Goal: Information Seeking & Learning: Learn about a topic

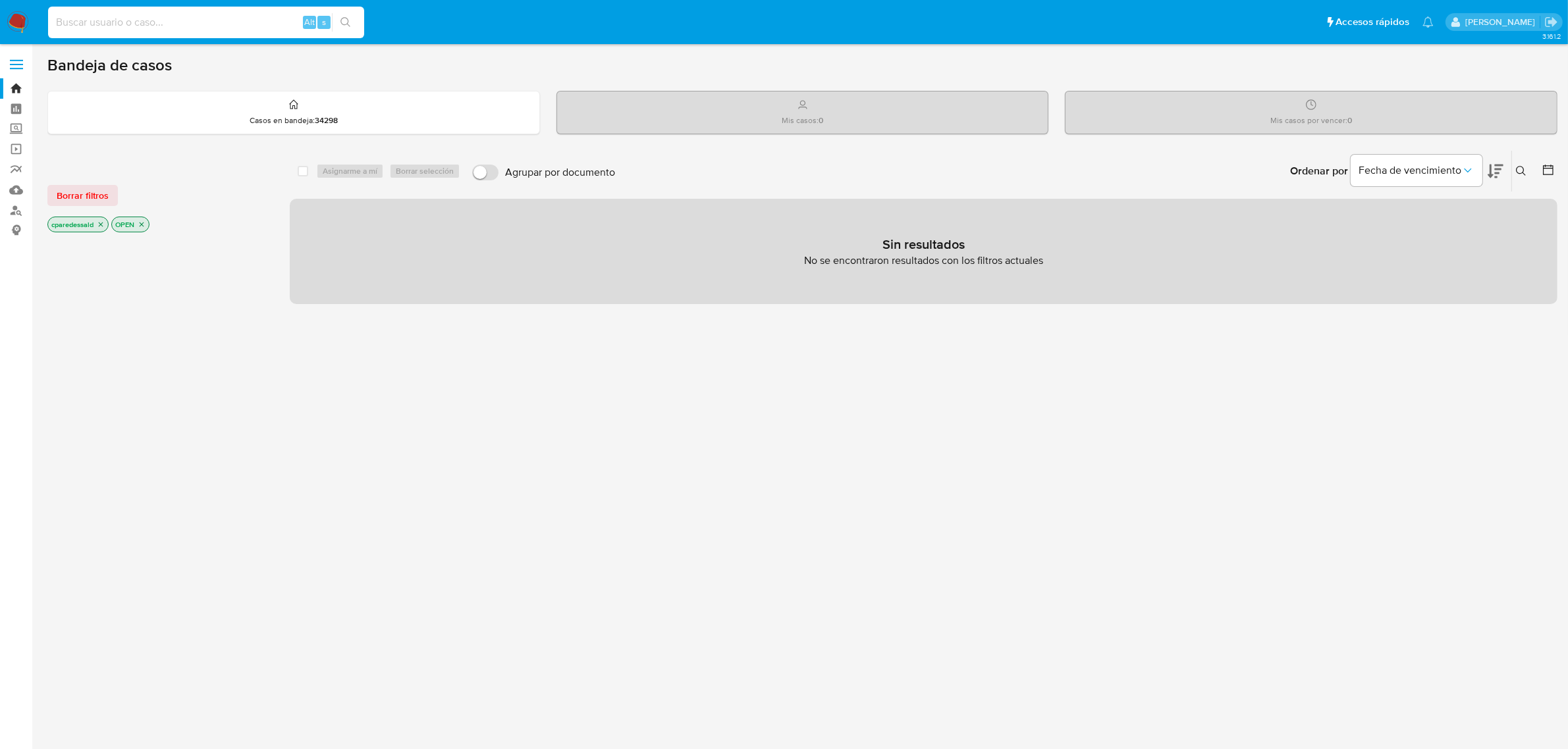
click at [188, 13] on input at bounding box center [206, 22] width 316 height 17
paste input "571187113"
type input "571187113"
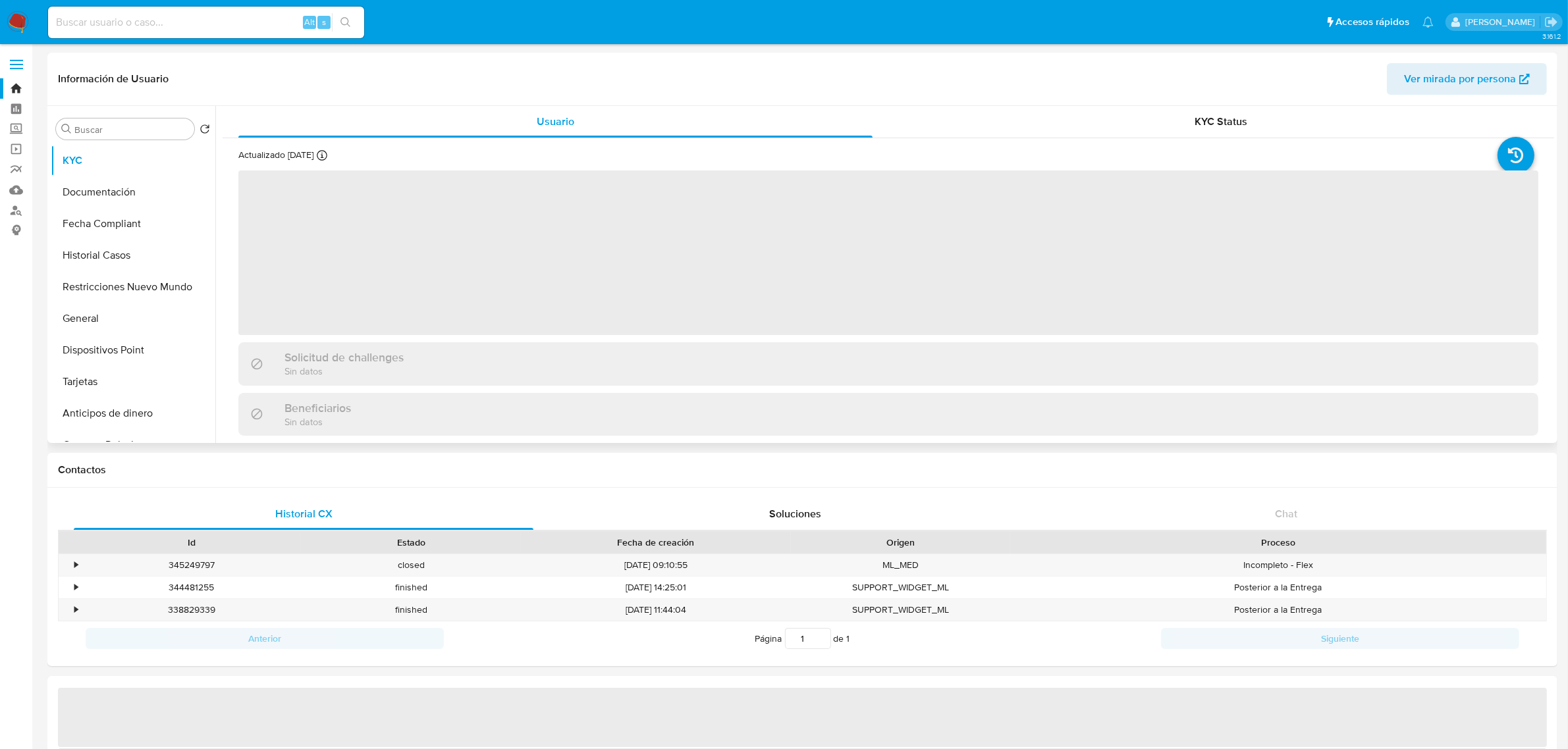
select select "10"
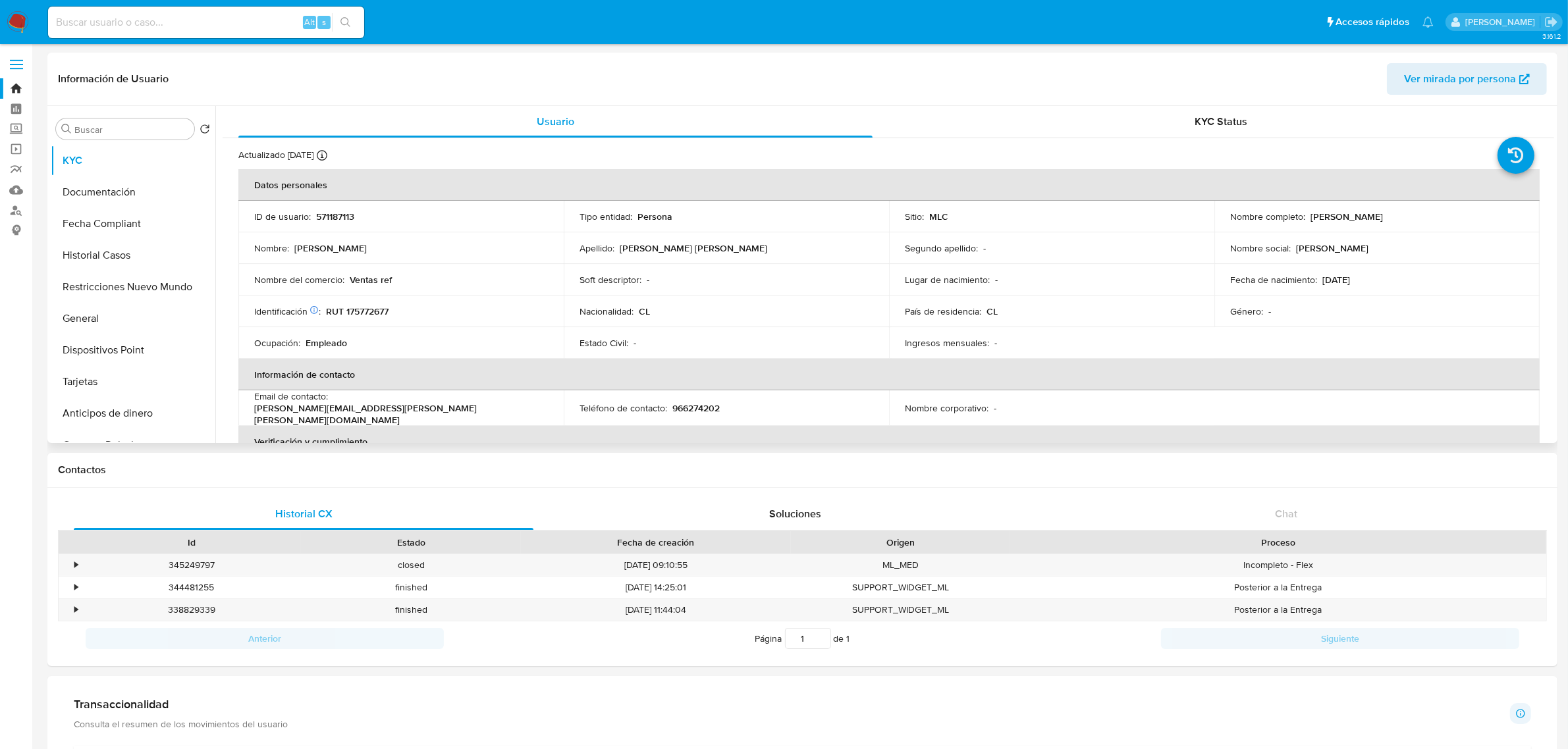
click at [647, 217] on p "Persona" at bounding box center [655, 217] width 35 height 12
click at [653, 232] on td "Apellido : [PERSON_NAME] [PERSON_NAME]" at bounding box center [726, 248] width 326 height 31
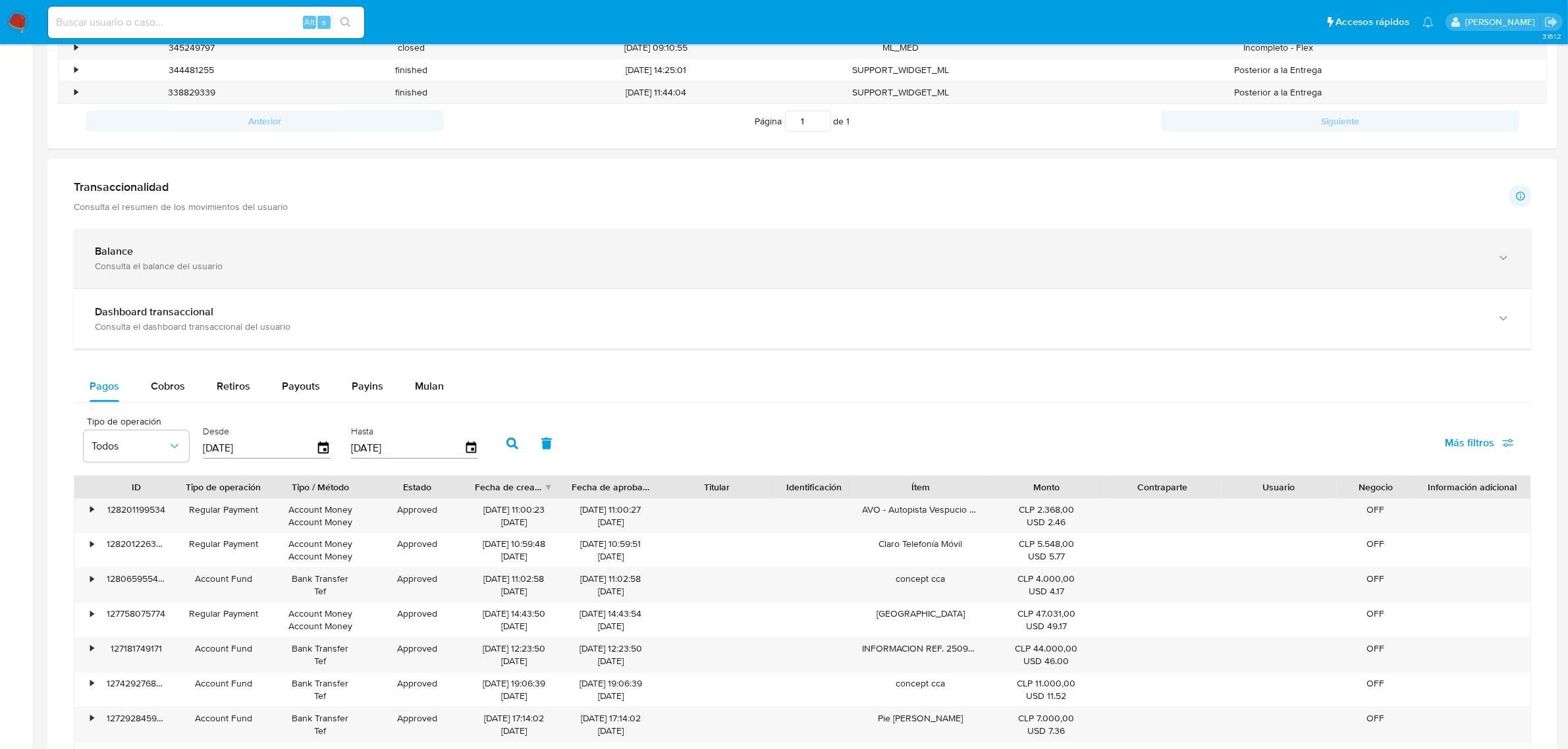
scroll to position [428, 0]
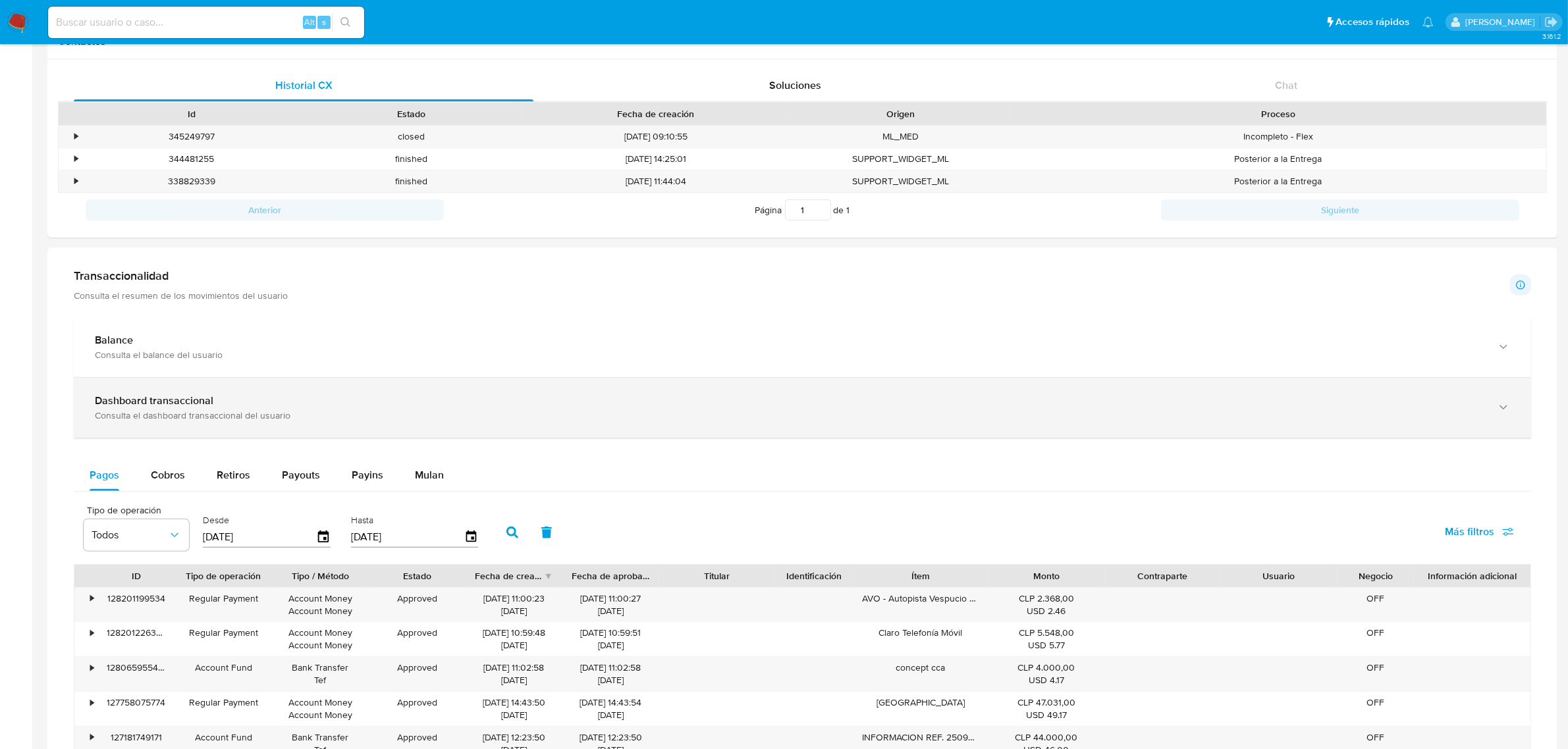
click at [332, 395] on div "Dashboard transaccional" at bounding box center [789, 401] width 1389 height 13
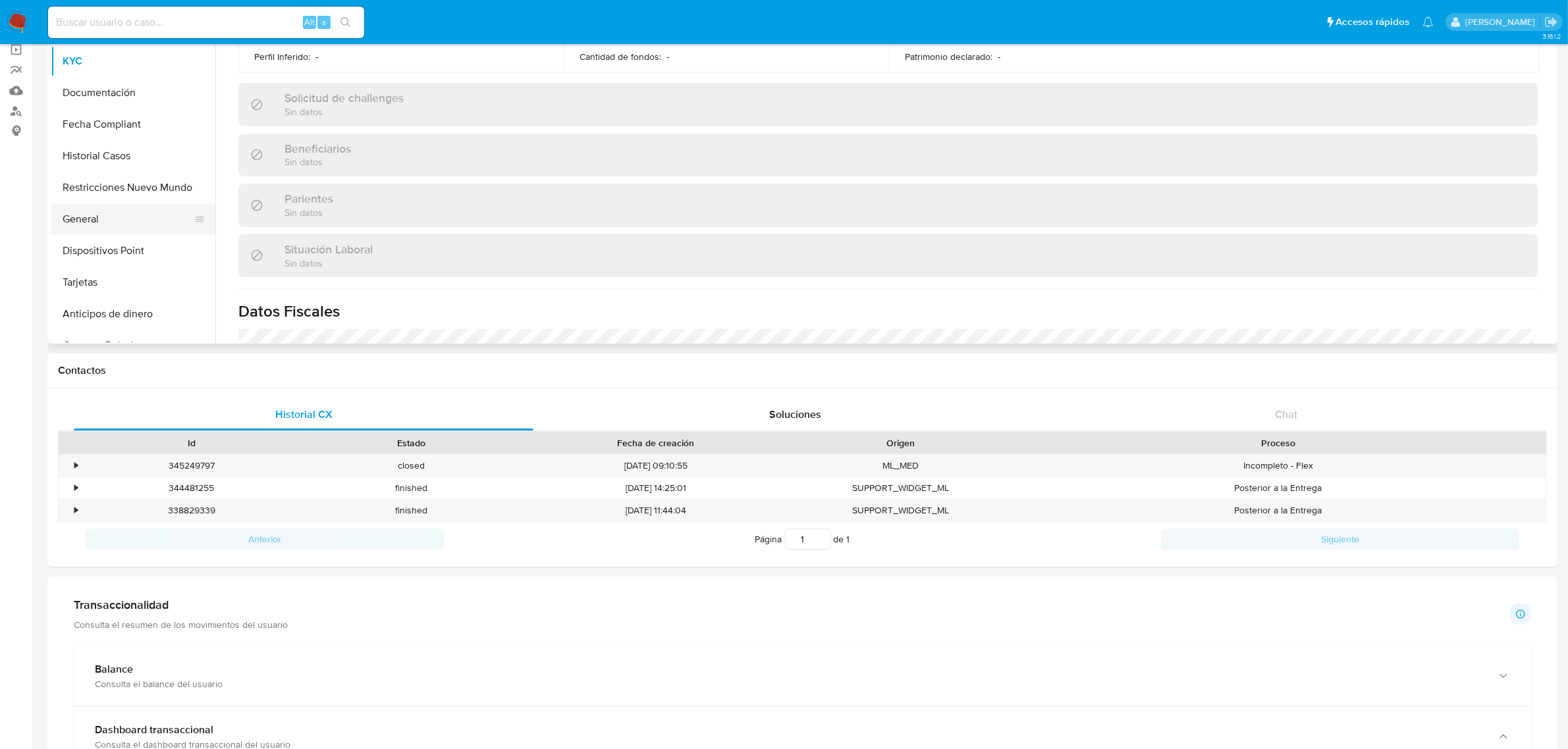
scroll to position [314, 0]
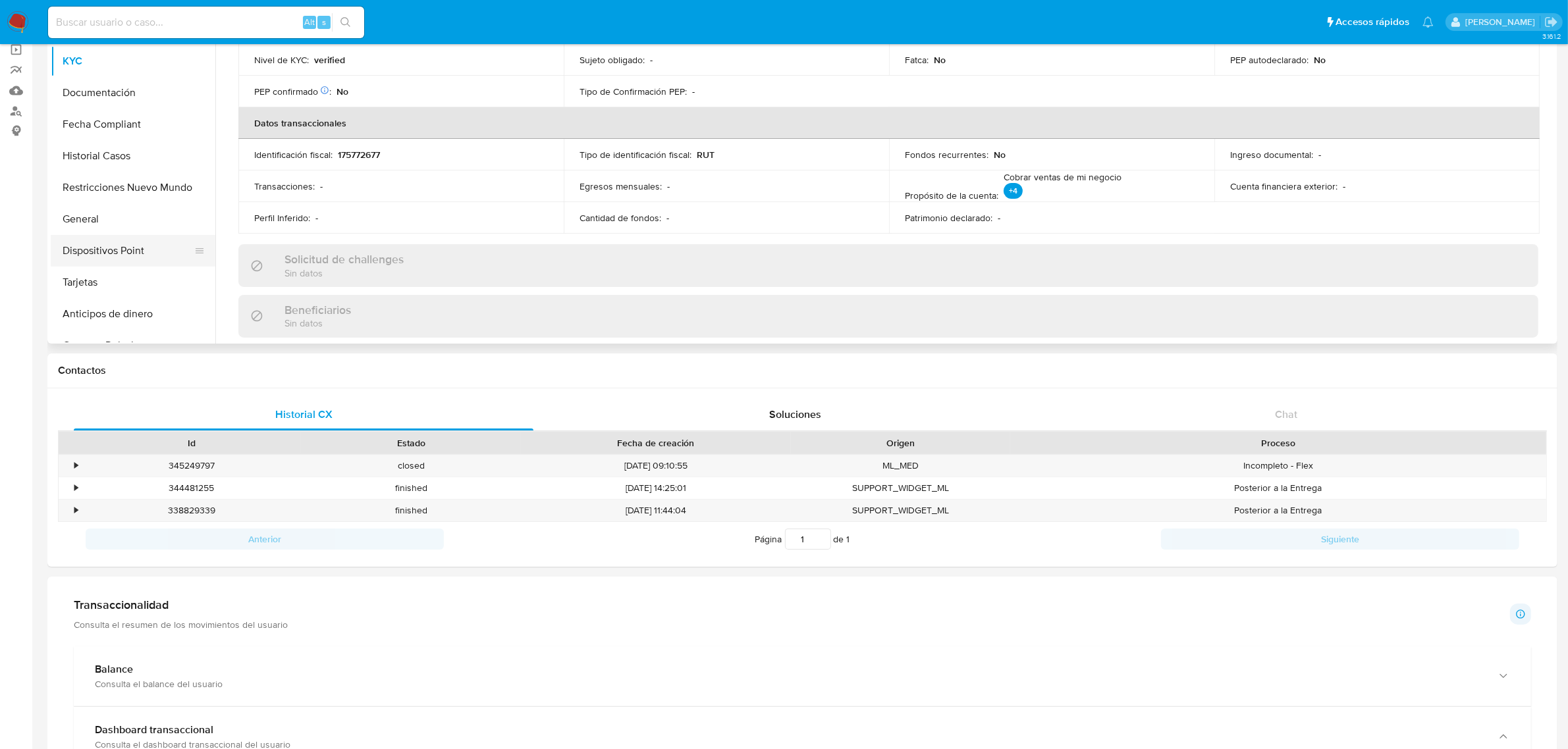
click at [119, 247] on button "Dispositivos Point" at bounding box center [128, 250] width 154 height 31
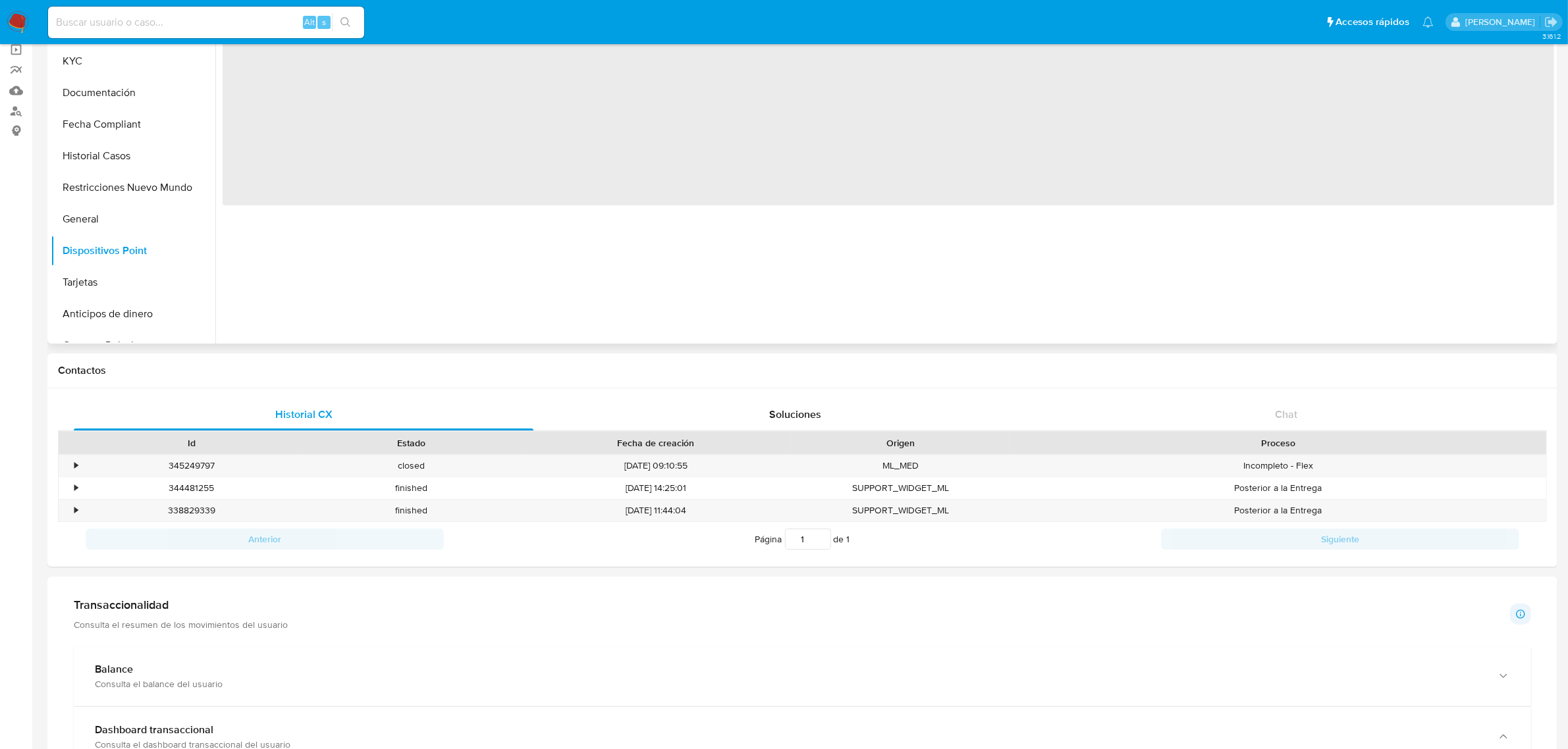
scroll to position [0, 0]
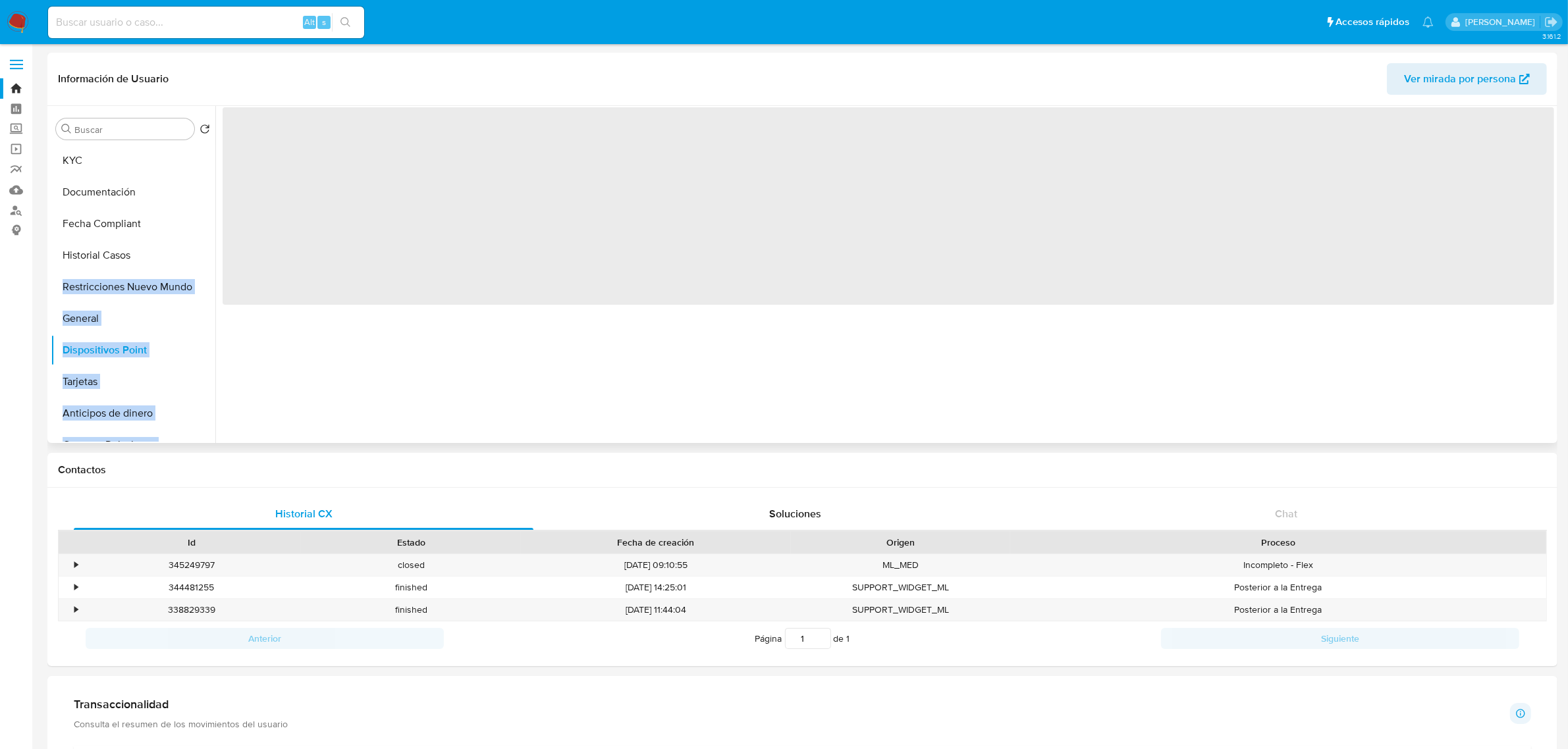
drag, startPoint x: 215, startPoint y: 202, endPoint x: 212, endPoint y: 242, distance: 40.1
click at [212, 242] on div "Buscar Volver al orden por defecto KYC Documentación Fecha Compliant Historial …" at bounding box center [803, 274] width 1503 height 337
